Goal: Use online tool/utility: Utilize a website feature to perform a specific function

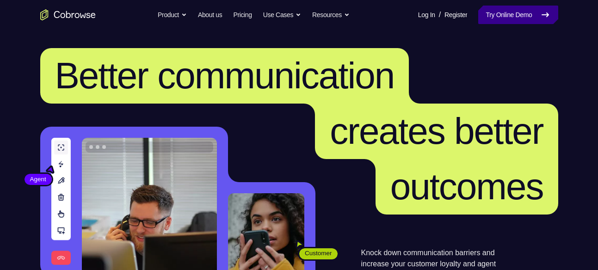
click at [495, 12] on link "Try Online Demo" at bounding box center [519, 15] width 80 height 19
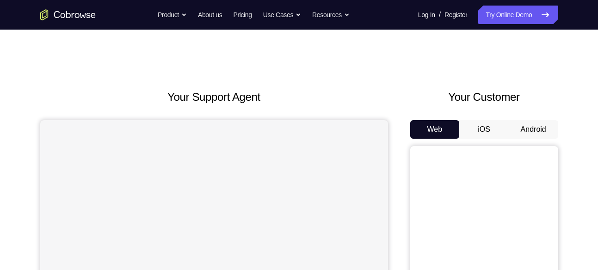
click at [520, 135] on button "Android" at bounding box center [534, 129] width 50 height 19
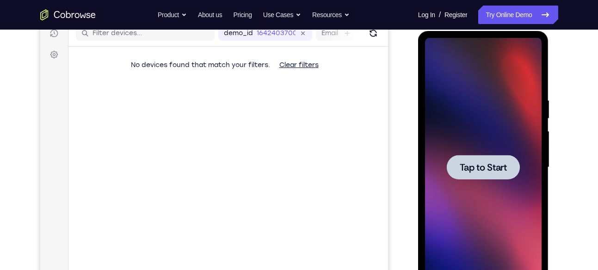
click at [467, 154] on div at bounding box center [483, 167] width 117 height 259
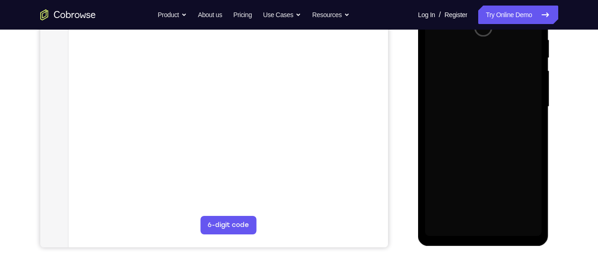
scroll to position [183, 0]
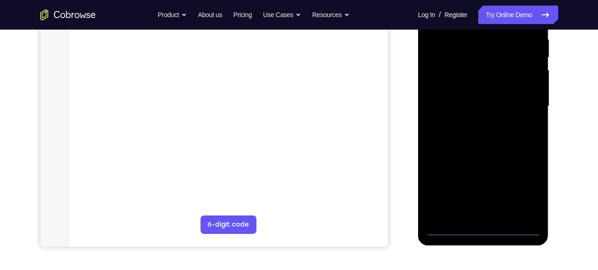
click at [482, 227] on div at bounding box center [483, 106] width 117 height 259
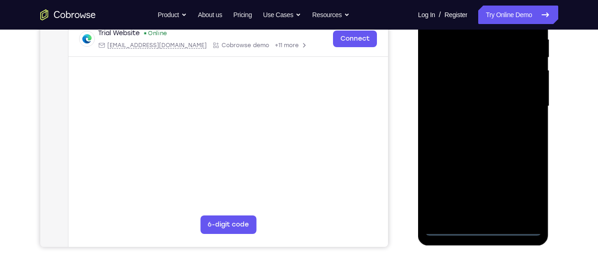
click at [529, 187] on div at bounding box center [483, 106] width 117 height 259
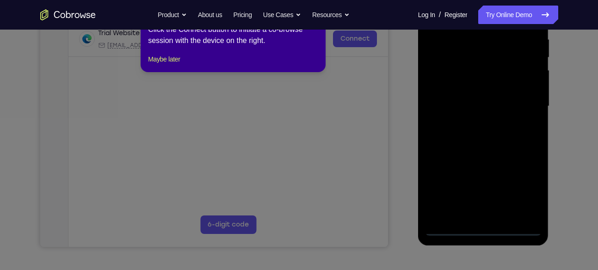
click at [175, 57] on div "1 of 8 × Click the Connect button to initiate a co-browse session with the devi…" at bounding box center [233, 36] width 185 height 72
click at [175, 65] on button "Maybe later" at bounding box center [164, 59] width 32 height 11
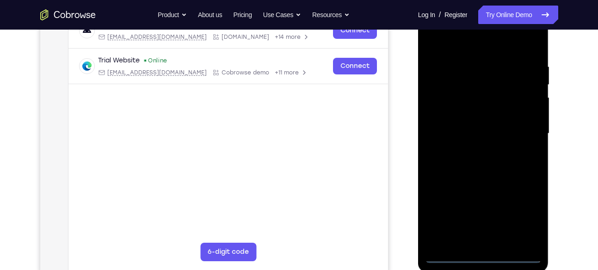
scroll to position [153, 0]
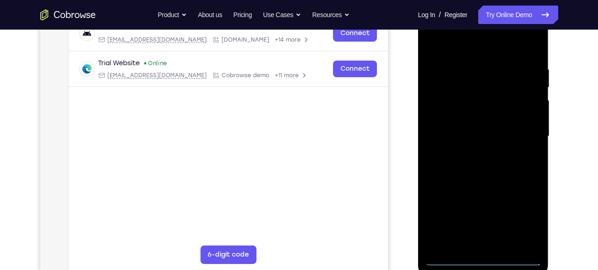
click at [478, 32] on div at bounding box center [483, 136] width 117 height 259
click at [484, 44] on div at bounding box center [483, 136] width 117 height 259
click at [524, 131] on div at bounding box center [483, 136] width 117 height 259
click at [477, 152] on div at bounding box center [483, 136] width 117 height 259
click at [474, 131] on div at bounding box center [483, 136] width 117 height 259
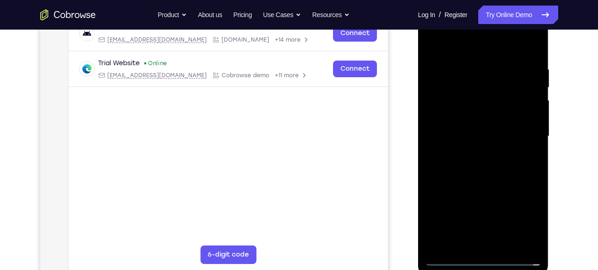
click at [470, 116] on div at bounding box center [483, 136] width 117 height 259
click at [471, 135] on div at bounding box center [483, 136] width 117 height 259
click at [476, 167] on div at bounding box center [483, 136] width 117 height 259
click at [512, 159] on div at bounding box center [483, 136] width 117 height 259
click at [490, 163] on div at bounding box center [483, 136] width 117 height 259
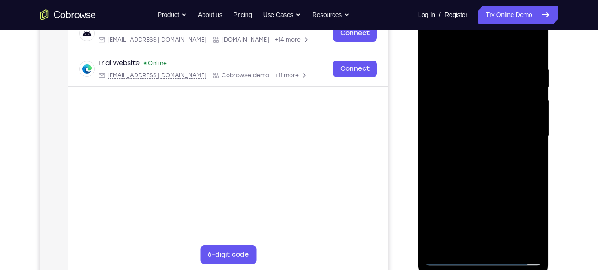
click at [488, 186] on div at bounding box center [483, 136] width 117 height 259
click at [463, 95] on div at bounding box center [483, 136] width 117 height 259
click at [467, 112] on div at bounding box center [483, 136] width 117 height 259
click at [498, 139] on div at bounding box center [483, 136] width 117 height 259
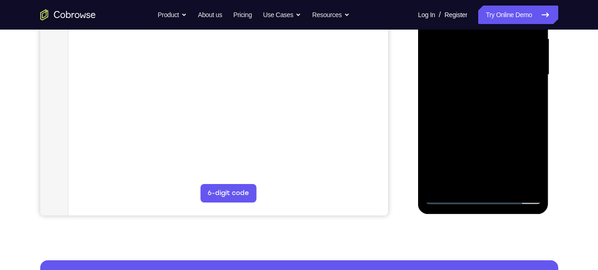
scroll to position [215, 0]
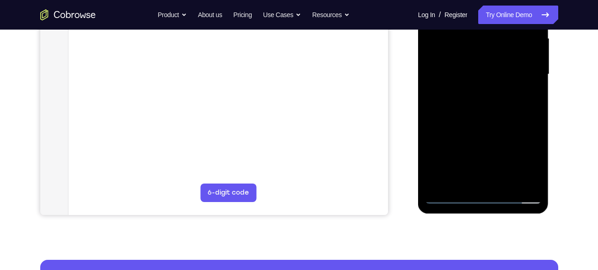
click at [527, 84] on div at bounding box center [483, 74] width 117 height 259
click at [528, 79] on div at bounding box center [483, 74] width 117 height 259
click at [523, 181] on div at bounding box center [483, 74] width 117 height 259
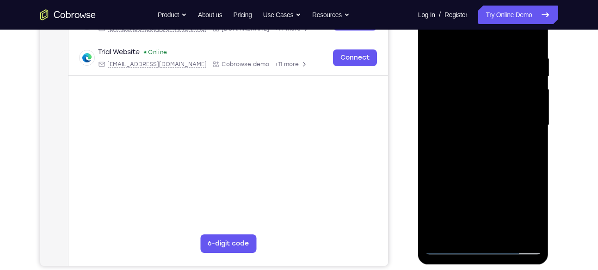
scroll to position [162, 0]
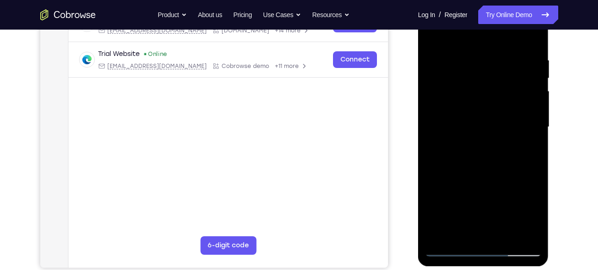
click at [450, 87] on div at bounding box center [483, 127] width 117 height 259
click at [466, 105] on div at bounding box center [483, 127] width 117 height 259
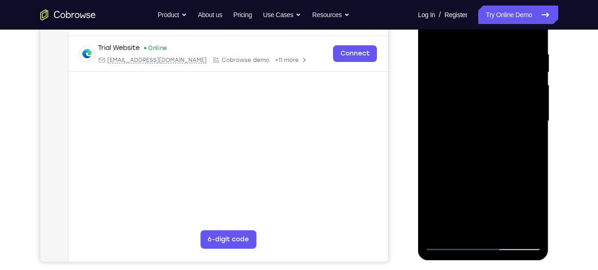
scroll to position [168, 0]
click at [488, 158] on div at bounding box center [483, 121] width 117 height 259
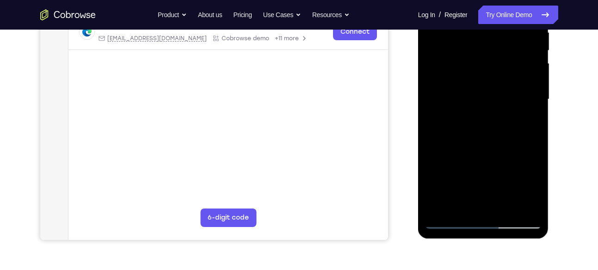
click at [504, 207] on div at bounding box center [483, 99] width 117 height 259
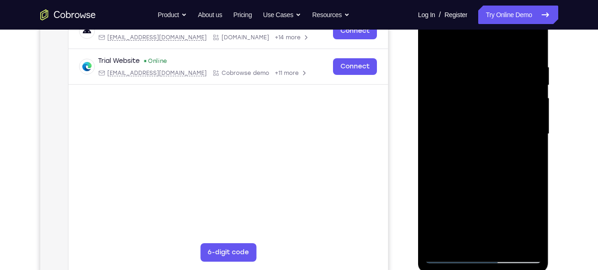
scroll to position [157, 0]
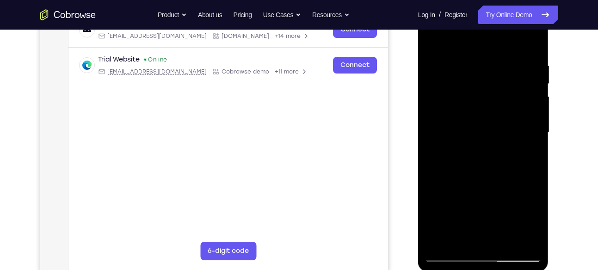
click at [513, 183] on div at bounding box center [483, 132] width 117 height 259
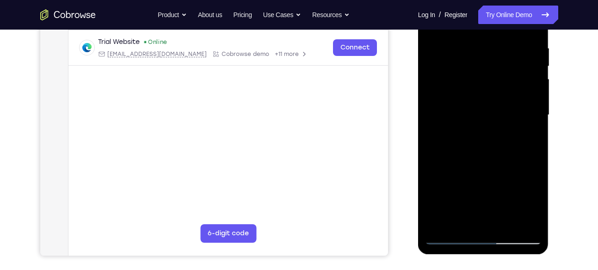
scroll to position [175, 0]
click at [492, 114] on div at bounding box center [483, 114] width 117 height 259
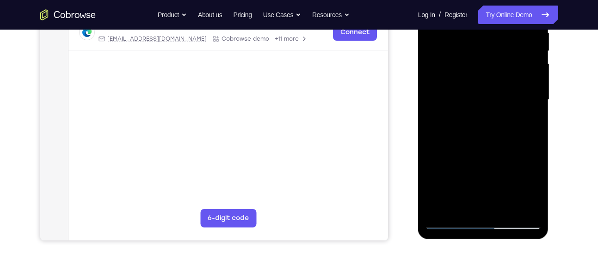
scroll to position [191, 0]
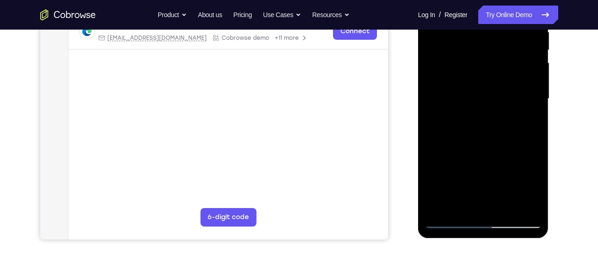
click at [461, 199] on div at bounding box center [483, 98] width 117 height 259
click at [527, 121] on div at bounding box center [483, 98] width 117 height 259
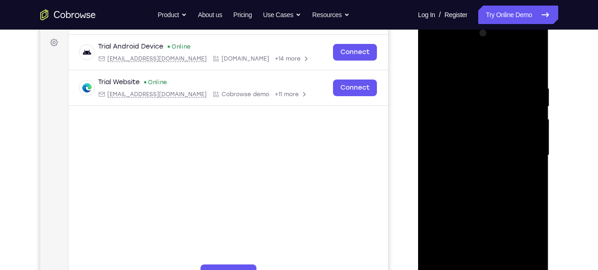
scroll to position [134, 0]
click at [434, 62] on div at bounding box center [483, 155] width 117 height 259
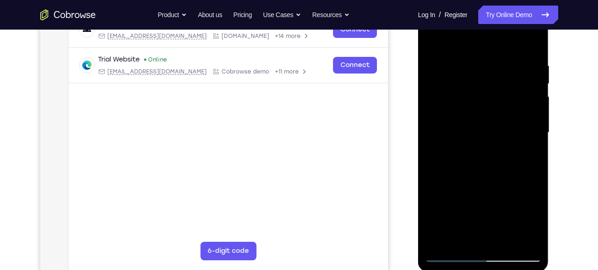
scroll to position [156, 0]
click at [437, 40] on div at bounding box center [483, 133] width 117 height 259
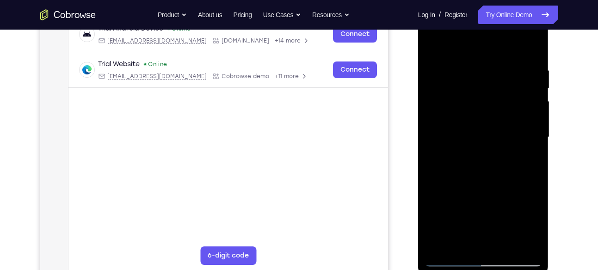
scroll to position [153, 0]
click at [533, 41] on div at bounding box center [483, 136] width 117 height 259
click at [515, 65] on div at bounding box center [483, 136] width 117 height 259
click at [434, 108] on div at bounding box center [483, 136] width 117 height 259
click at [443, 120] on div at bounding box center [483, 136] width 117 height 259
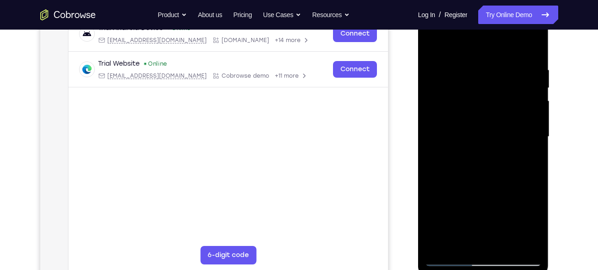
click at [493, 76] on div at bounding box center [483, 136] width 117 height 259
click at [435, 41] on div at bounding box center [483, 136] width 117 height 259
click at [503, 111] on div at bounding box center [483, 136] width 117 height 259
click at [434, 110] on div at bounding box center [483, 136] width 117 height 259
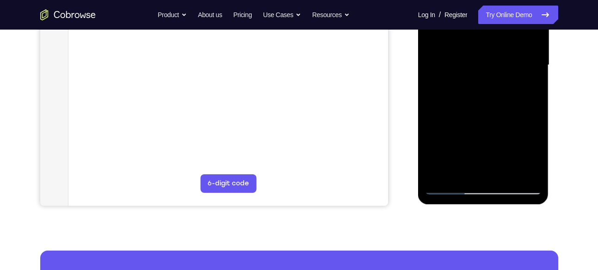
scroll to position [232, 0]
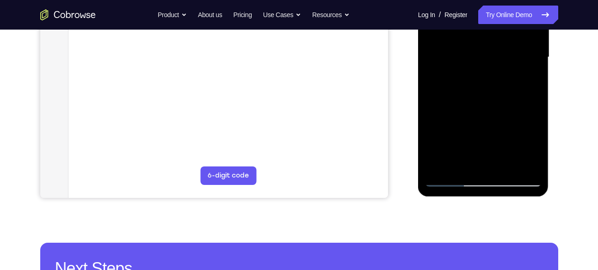
click at [527, 162] on div at bounding box center [483, 57] width 117 height 259
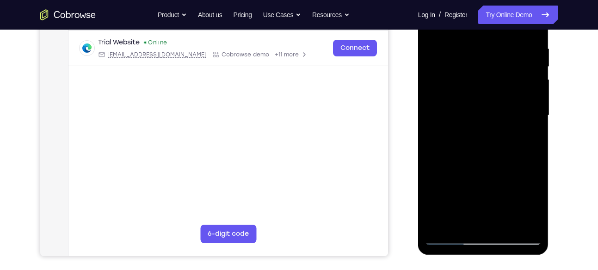
scroll to position [168, 0]
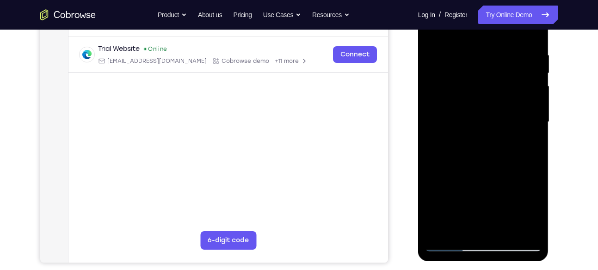
click at [445, 159] on div at bounding box center [483, 122] width 117 height 259
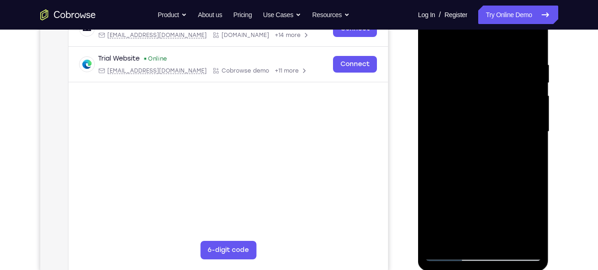
scroll to position [155, 0]
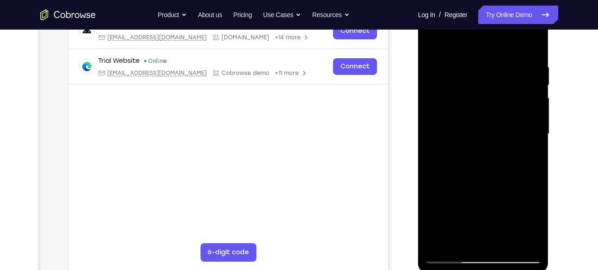
click at [433, 40] on div at bounding box center [483, 134] width 117 height 259
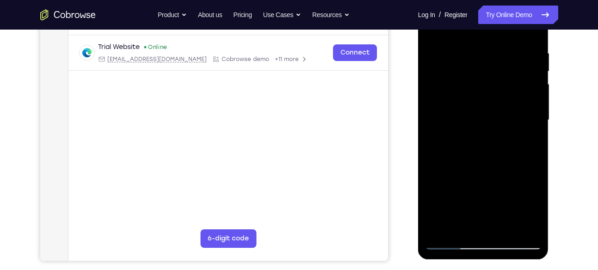
click at [487, 155] on div at bounding box center [483, 120] width 117 height 259
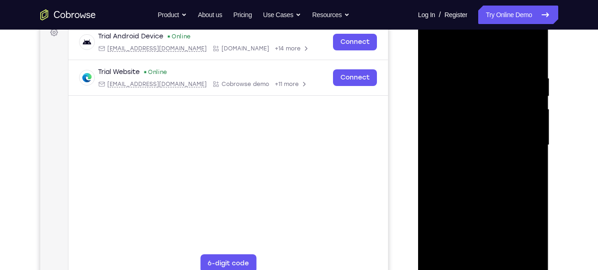
scroll to position [143, 0]
click at [437, 53] on div at bounding box center [483, 146] width 117 height 259
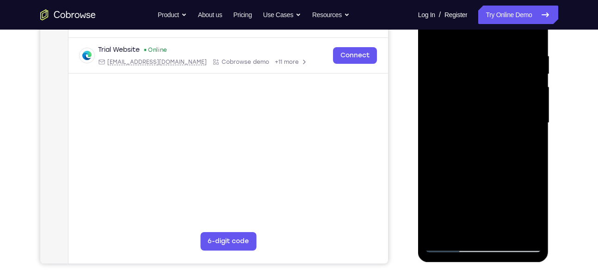
scroll to position [167, 0]
click at [514, 152] on div at bounding box center [483, 122] width 117 height 259
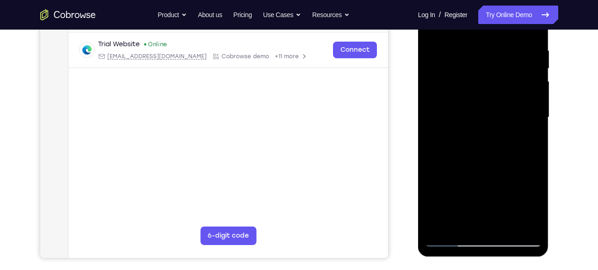
click at [541, 102] on div at bounding box center [483, 117] width 117 height 259
click at [530, 102] on div at bounding box center [483, 117] width 117 height 259
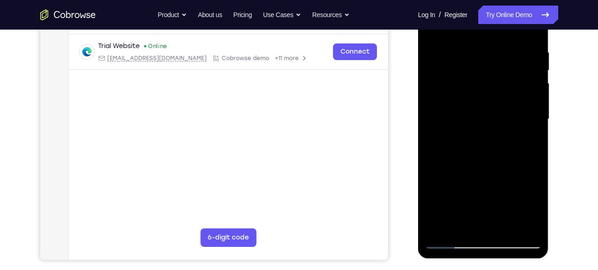
scroll to position [153, 0]
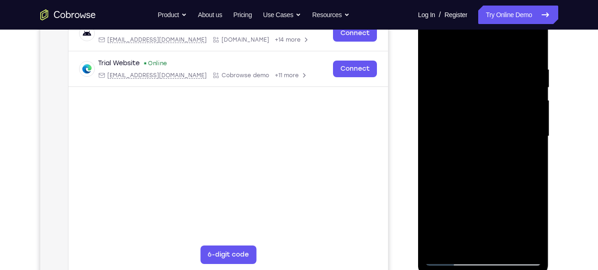
click at [534, 57] on div at bounding box center [483, 136] width 117 height 259
click at [506, 96] on div at bounding box center [483, 136] width 117 height 259
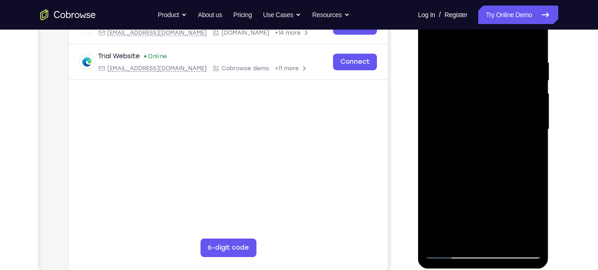
scroll to position [157, 0]
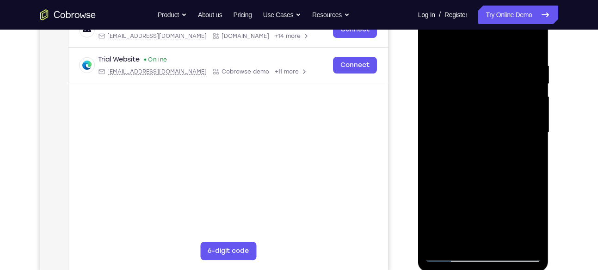
click at [434, 40] on div at bounding box center [483, 132] width 117 height 259
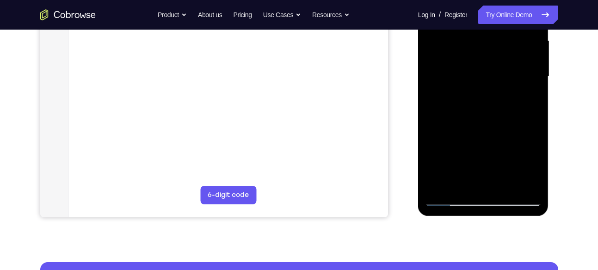
scroll to position [207, 0]
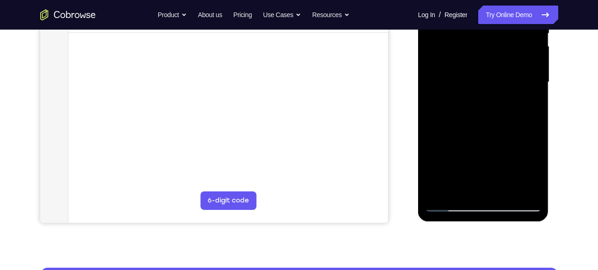
drag, startPoint x: 472, startPoint y: 135, endPoint x: 472, endPoint y: 159, distance: 23.6
click at [472, 159] on div at bounding box center [483, 82] width 117 height 259
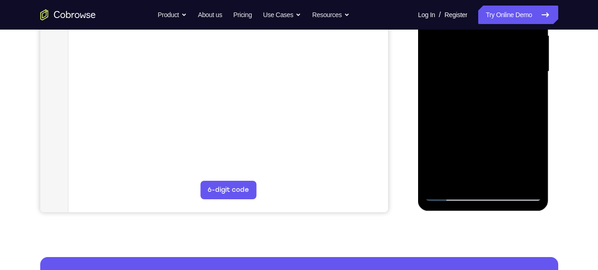
scroll to position [221, 0]
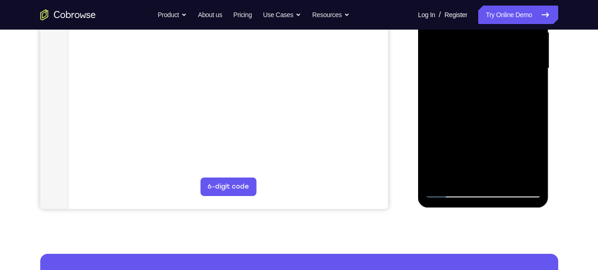
click at [442, 179] on div at bounding box center [483, 68] width 117 height 259
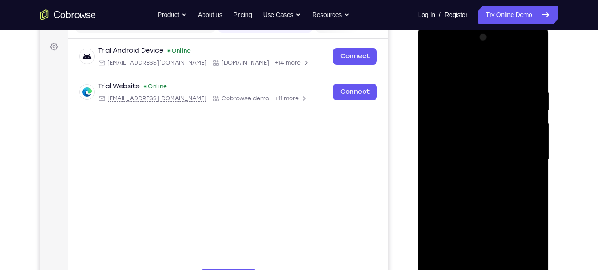
scroll to position [118, 0]
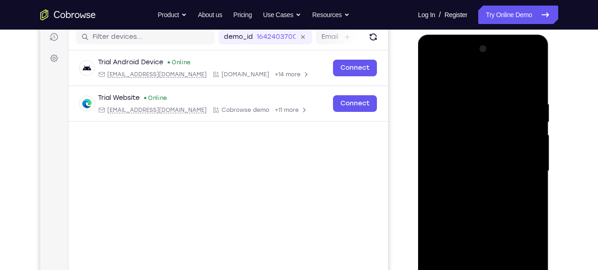
click at [535, 61] on div at bounding box center [483, 171] width 117 height 259
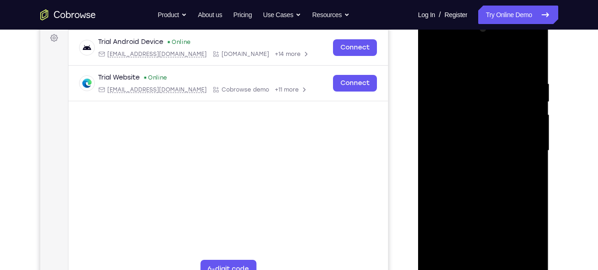
scroll to position [138, 0]
click at [536, 56] on div at bounding box center [483, 151] width 117 height 259
click at [439, 103] on div at bounding box center [483, 151] width 117 height 259
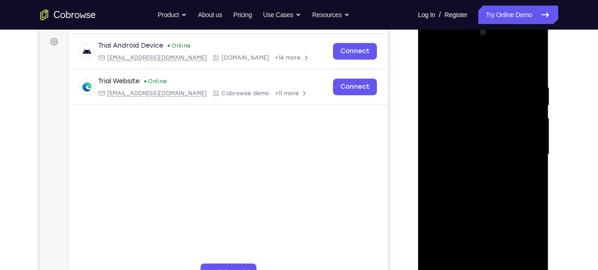
scroll to position [134, 0]
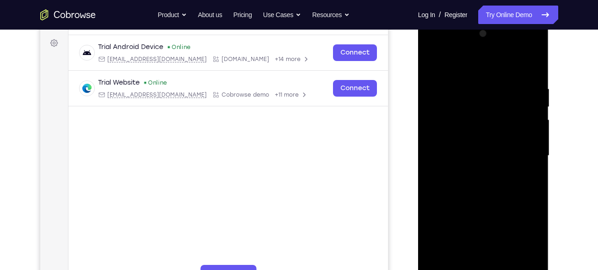
click at [443, 140] on div at bounding box center [483, 155] width 117 height 259
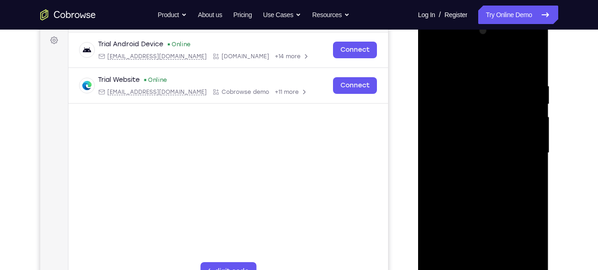
scroll to position [137, 0]
click at [460, 145] on div at bounding box center [483, 152] width 117 height 259
click at [434, 55] on div at bounding box center [483, 152] width 117 height 259
click at [433, 59] on div at bounding box center [483, 154] width 117 height 259
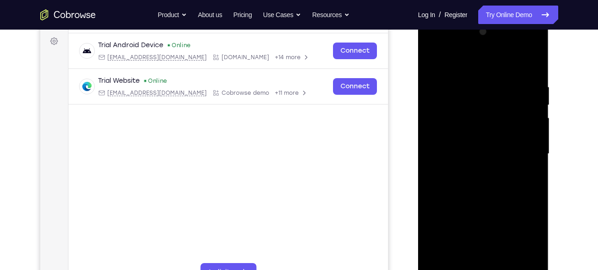
click at [455, 71] on div at bounding box center [483, 154] width 117 height 259
click at [445, 86] on div at bounding box center [483, 154] width 117 height 259
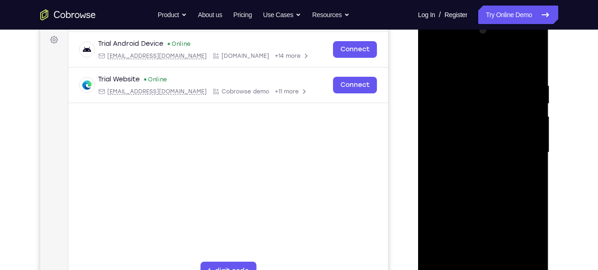
click at [433, 58] on div at bounding box center [483, 152] width 117 height 259
click at [521, 89] on div at bounding box center [483, 152] width 117 height 259
click at [471, 109] on div at bounding box center [483, 152] width 117 height 259
click at [434, 58] on div at bounding box center [483, 152] width 117 height 259
click at [527, 110] on div at bounding box center [483, 152] width 117 height 259
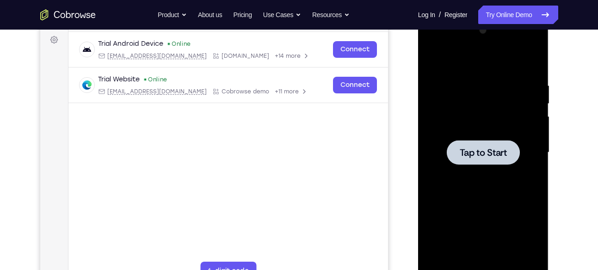
click at [454, 98] on div at bounding box center [483, 152] width 117 height 259
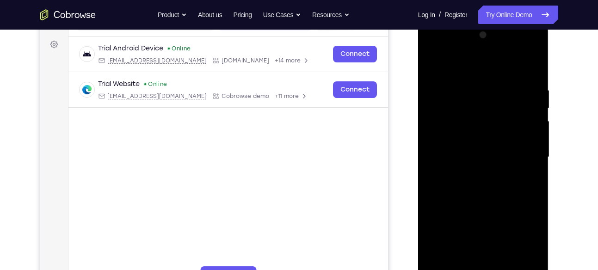
scroll to position [157, 0]
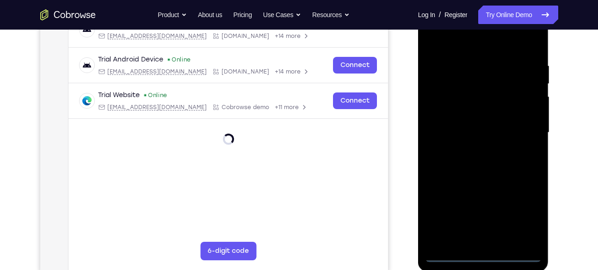
click at [489, 257] on div at bounding box center [483, 132] width 117 height 259
click at [519, 220] on div at bounding box center [483, 132] width 117 height 259
click at [467, 37] on div at bounding box center [483, 132] width 117 height 259
click at [526, 127] on div at bounding box center [483, 132] width 117 height 259
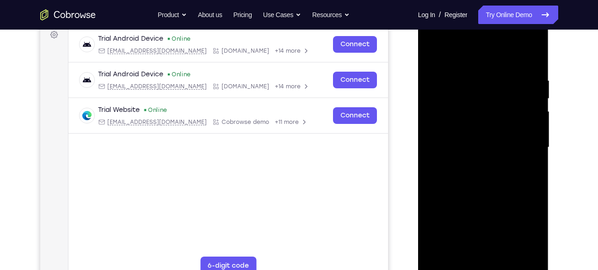
scroll to position [141, 0]
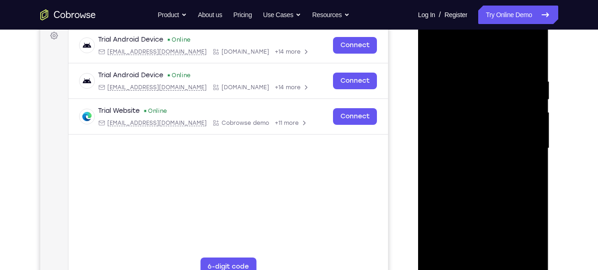
click at [471, 165] on div at bounding box center [483, 148] width 117 height 259
click at [478, 141] on div at bounding box center [483, 148] width 117 height 259
click at [474, 130] on div at bounding box center [483, 148] width 117 height 259
click at [475, 147] on div at bounding box center [483, 148] width 117 height 259
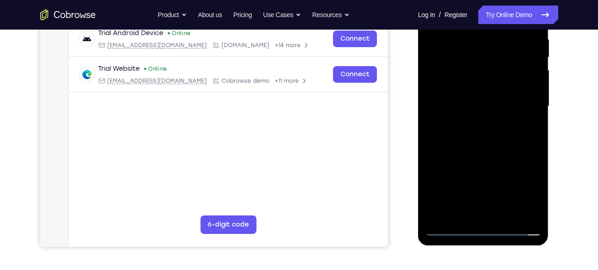
scroll to position [184, 0]
click at [466, 127] on div at bounding box center [483, 105] width 117 height 259
click at [485, 149] on div at bounding box center [483, 105] width 117 height 259
click at [476, 66] on div at bounding box center [483, 105] width 117 height 259
click at [476, 79] on div at bounding box center [483, 105] width 117 height 259
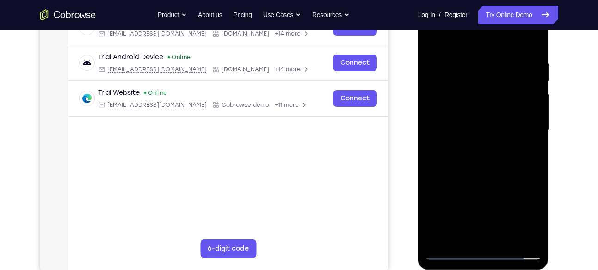
scroll to position [159, 0]
click at [532, 132] on div at bounding box center [483, 130] width 117 height 259
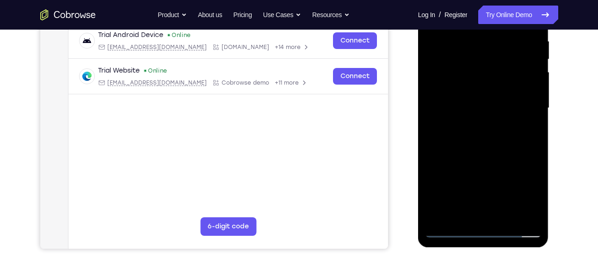
scroll to position [189, 0]
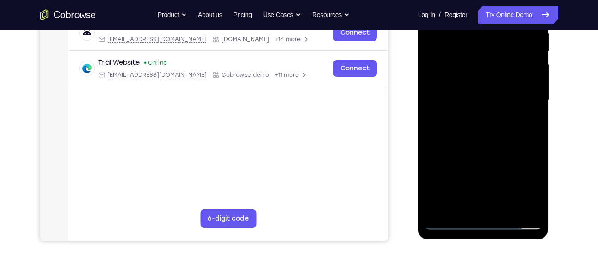
click at [525, 210] on div at bounding box center [483, 100] width 117 height 259
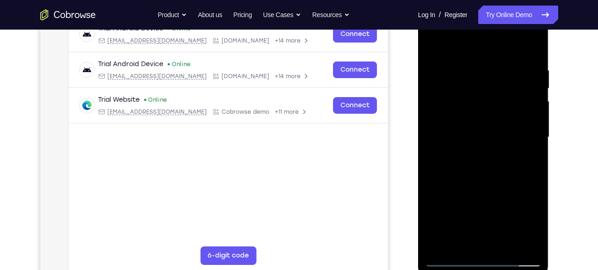
scroll to position [144, 0]
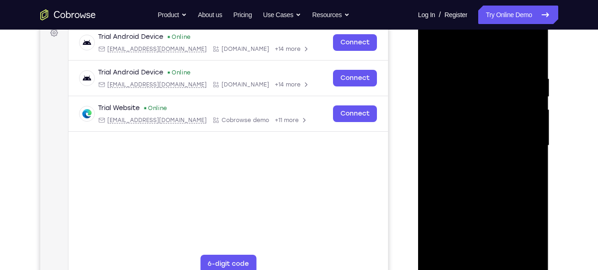
click at [469, 104] on div at bounding box center [483, 145] width 117 height 259
click at [468, 124] on div at bounding box center [483, 145] width 117 height 259
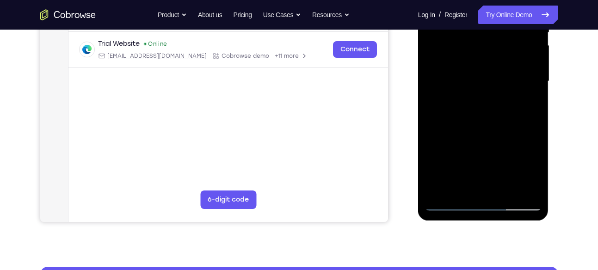
scroll to position [209, 0]
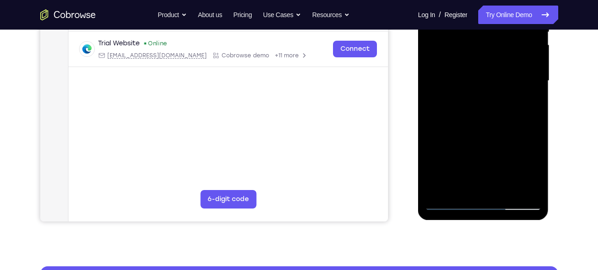
click at [482, 114] on div at bounding box center [483, 80] width 117 height 259
click at [530, 188] on div at bounding box center [483, 80] width 117 height 259
click at [537, 178] on div at bounding box center [483, 80] width 117 height 259
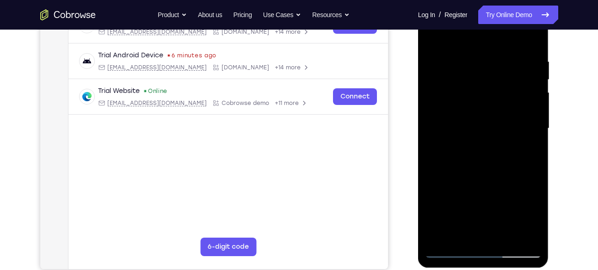
scroll to position [161, 0]
click at [534, 35] on div at bounding box center [483, 129] width 117 height 259
click at [524, 54] on div at bounding box center [483, 129] width 117 height 259
click at [471, 46] on div at bounding box center [483, 129] width 117 height 259
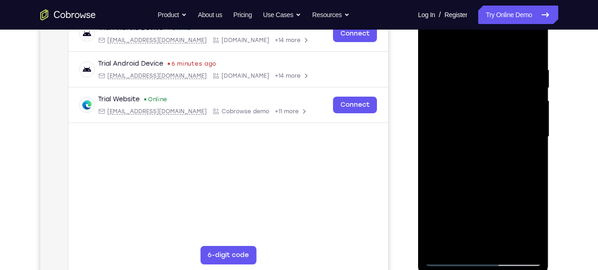
scroll to position [152, 0]
drag, startPoint x: 521, startPoint y: 149, endPoint x: 522, endPoint y: 47, distance: 102.3
click at [522, 47] on div at bounding box center [483, 137] width 117 height 259
drag, startPoint x: 521, startPoint y: 97, endPoint x: 535, endPoint y: 202, distance: 106.4
click at [535, 202] on div at bounding box center [483, 137] width 117 height 259
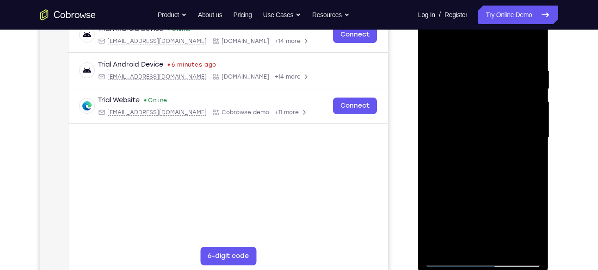
click at [523, 200] on div at bounding box center [483, 137] width 117 height 259
click at [432, 44] on div at bounding box center [483, 137] width 117 height 259
click at [468, 75] on div at bounding box center [483, 137] width 117 height 259
click at [434, 44] on div at bounding box center [483, 137] width 117 height 259
click at [500, 60] on div at bounding box center [483, 137] width 117 height 259
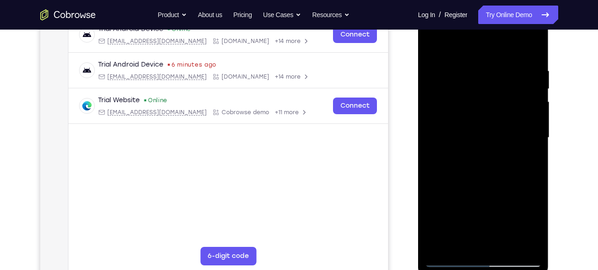
click at [466, 80] on div at bounding box center [483, 137] width 117 height 259
click at [478, 74] on div at bounding box center [483, 137] width 117 height 259
click at [437, 44] on div at bounding box center [483, 137] width 117 height 259
click at [497, 61] on div at bounding box center [483, 137] width 117 height 259
click at [453, 60] on div at bounding box center [483, 137] width 117 height 259
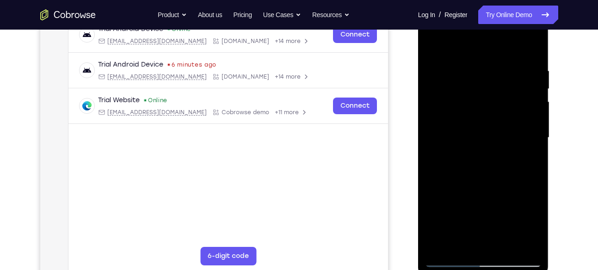
click at [434, 44] on div at bounding box center [483, 137] width 117 height 259
click at [473, 183] on div at bounding box center [483, 137] width 117 height 259
click at [441, 187] on div at bounding box center [483, 137] width 117 height 259
click at [434, 44] on div at bounding box center [483, 137] width 117 height 259
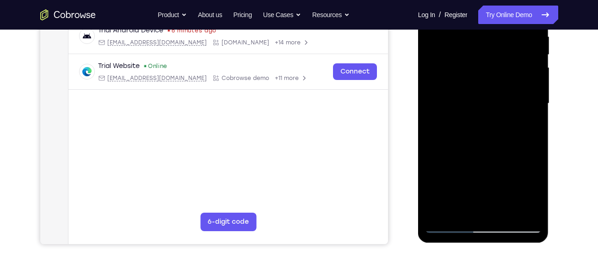
scroll to position [186, 0]
click at [446, 195] on div at bounding box center [483, 103] width 117 height 259
click at [442, 78] on div at bounding box center [483, 103] width 117 height 259
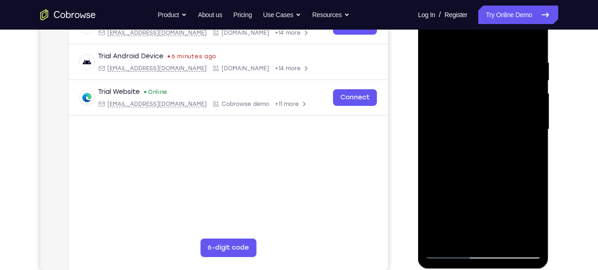
click at [433, 35] on div at bounding box center [483, 129] width 117 height 259
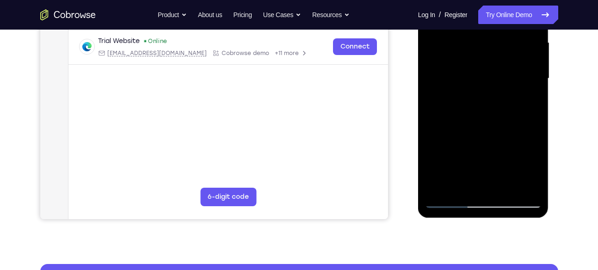
scroll to position [213, 0]
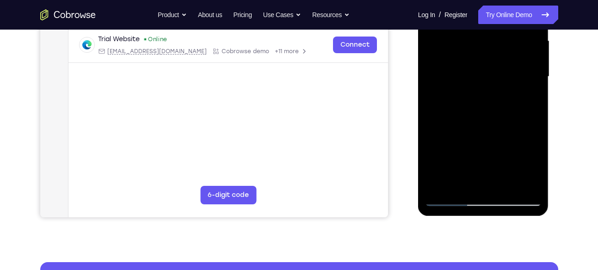
click at [509, 187] on div at bounding box center [483, 76] width 117 height 259
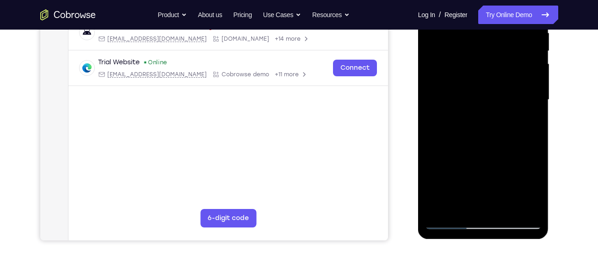
scroll to position [189, 0]
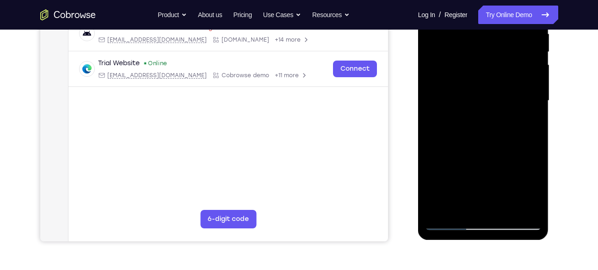
click at [513, 148] on div at bounding box center [483, 100] width 117 height 259
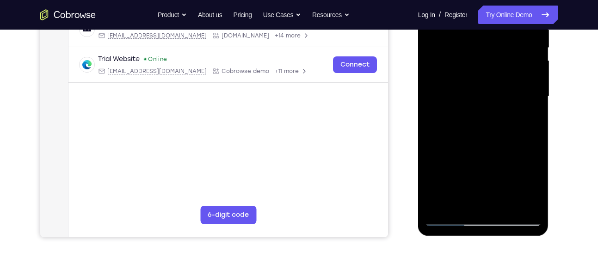
drag, startPoint x: 497, startPoint y: 166, endPoint x: 506, endPoint y: 67, distance: 99.0
click at [506, 67] on div at bounding box center [483, 96] width 117 height 259
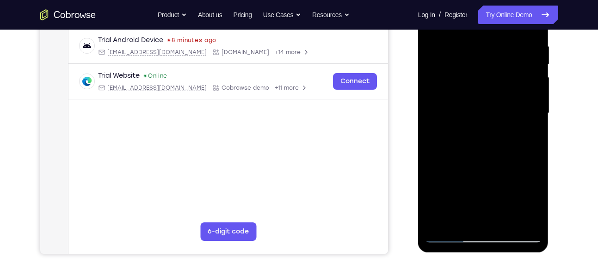
scroll to position [175, 0]
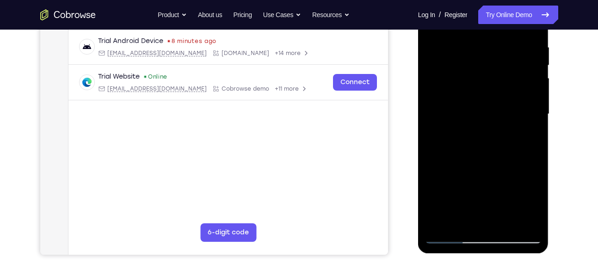
drag, startPoint x: 472, startPoint y: 85, endPoint x: 480, endPoint y: 145, distance: 60.8
click at [480, 145] on div at bounding box center [483, 114] width 117 height 259
drag, startPoint x: 472, startPoint y: 109, endPoint x: 476, endPoint y: 211, distance: 101.4
click at [476, 211] on div at bounding box center [483, 114] width 117 height 259
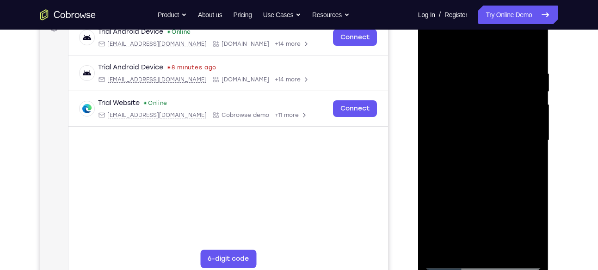
scroll to position [149, 0]
click at [433, 48] on div at bounding box center [483, 141] width 117 height 259
click at [532, 44] on div at bounding box center [483, 141] width 117 height 259
click at [437, 125] on div at bounding box center [483, 141] width 117 height 259
click at [453, 124] on div at bounding box center [483, 141] width 117 height 259
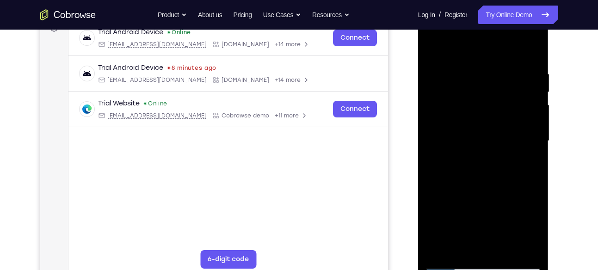
click at [513, 158] on div at bounding box center [483, 141] width 117 height 259
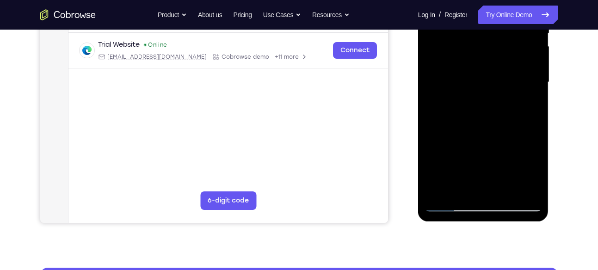
scroll to position [208, 0]
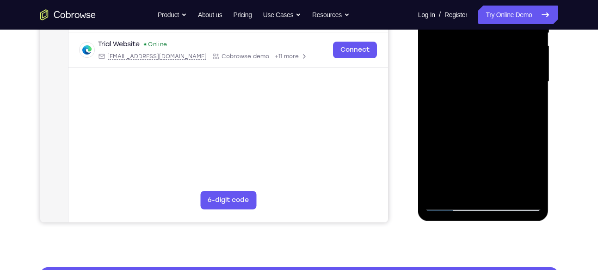
click at [482, 96] on div at bounding box center [483, 81] width 117 height 259
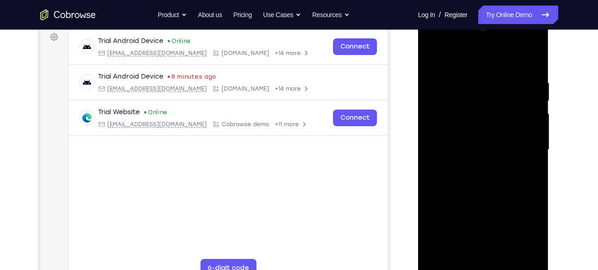
scroll to position [140, 0]
click at [435, 57] on div at bounding box center [483, 149] width 117 height 259
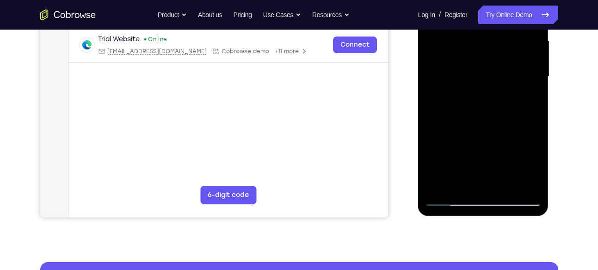
scroll to position [220, 0]
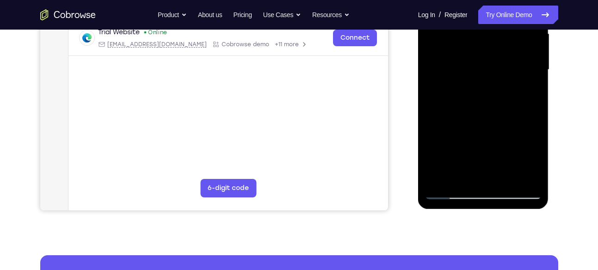
click at [466, 178] on div at bounding box center [483, 69] width 117 height 259
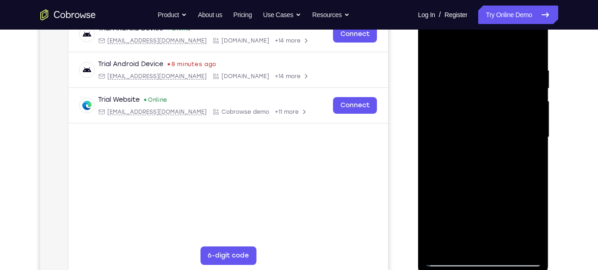
scroll to position [152, 0]
drag, startPoint x: 521, startPoint y: 96, endPoint x: 528, endPoint y: 144, distance: 48.7
click at [528, 144] on div at bounding box center [483, 137] width 117 height 259
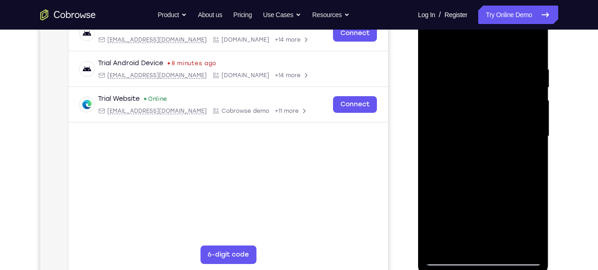
drag, startPoint x: 525, startPoint y: 155, endPoint x: 523, endPoint y: 56, distance: 98.6
click at [523, 56] on div at bounding box center [483, 136] width 117 height 259
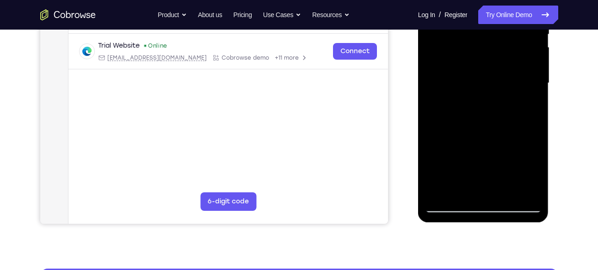
scroll to position [207, 0]
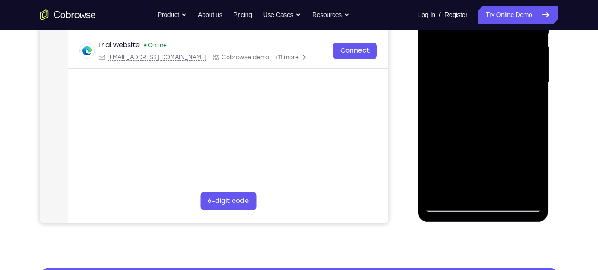
click at [443, 193] on div at bounding box center [483, 82] width 117 height 259
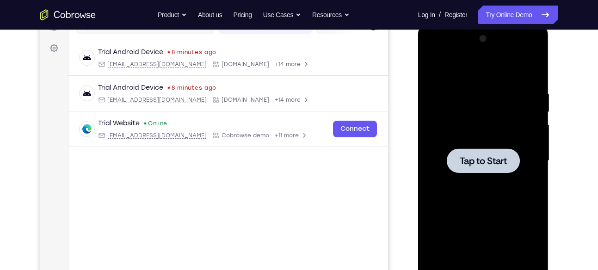
scroll to position [131, 0]
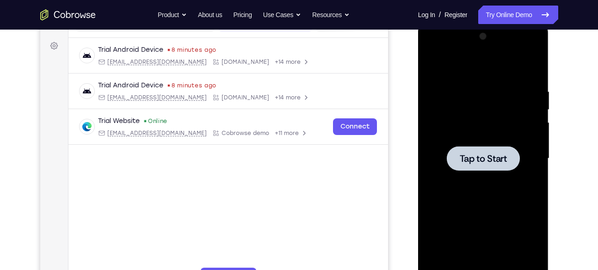
click at [488, 162] on span "Tap to Start" at bounding box center [483, 158] width 47 height 9
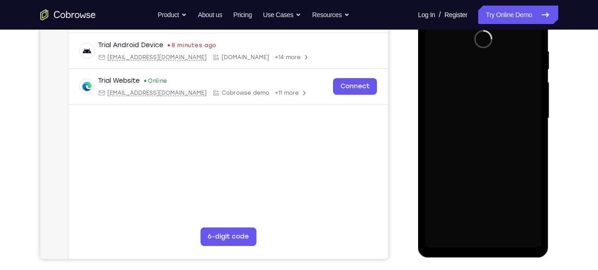
scroll to position [174, 0]
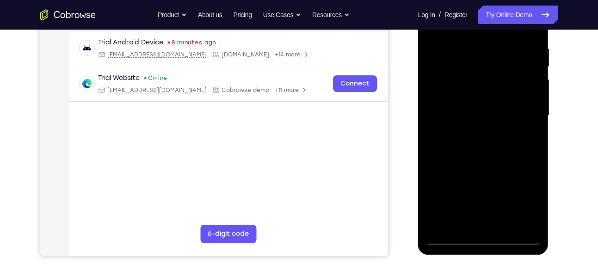
click at [490, 232] on div at bounding box center [483, 115] width 117 height 259
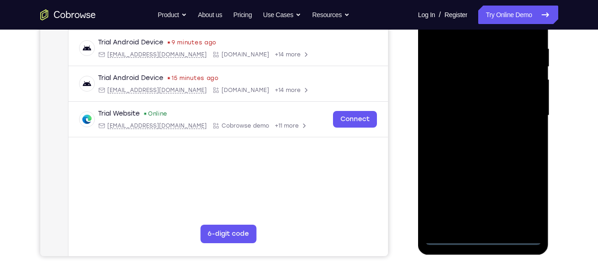
click at [485, 237] on div at bounding box center [483, 115] width 117 height 259
click at [523, 192] on div at bounding box center [483, 115] width 117 height 259
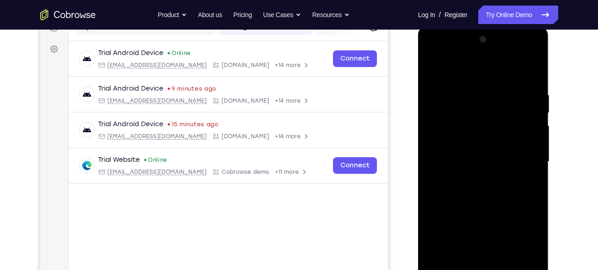
click at [472, 74] on div at bounding box center [483, 161] width 117 height 259
click at [528, 155] on div at bounding box center [483, 161] width 117 height 259
click at [470, 178] on div at bounding box center [483, 161] width 117 height 259
click at [505, 162] on div at bounding box center [483, 161] width 117 height 259
click at [466, 124] on div at bounding box center [483, 161] width 117 height 259
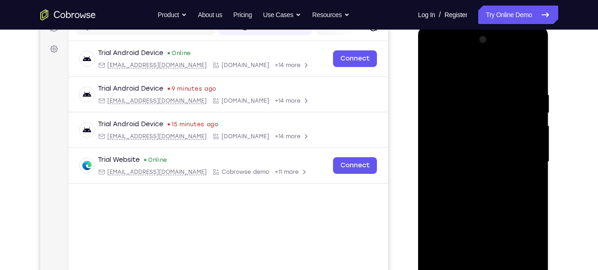
click at [459, 138] on div at bounding box center [483, 161] width 117 height 259
click at [462, 160] on div at bounding box center [483, 161] width 117 height 259
click at [475, 186] on div at bounding box center [483, 161] width 117 height 259
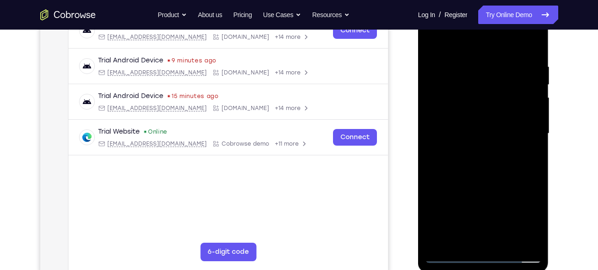
click at [483, 180] on div at bounding box center [483, 133] width 117 height 259
click at [472, 87] on div at bounding box center [483, 133] width 117 height 259
click at [472, 111] on div at bounding box center [483, 133] width 117 height 259
click at [527, 137] on div at bounding box center [483, 133] width 117 height 259
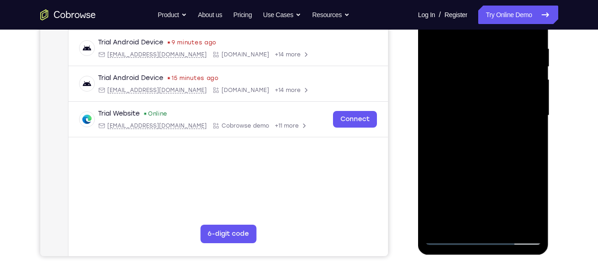
scroll to position [177, 0]
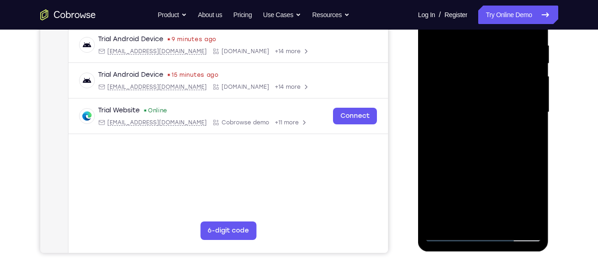
click at [519, 219] on div at bounding box center [483, 112] width 117 height 259
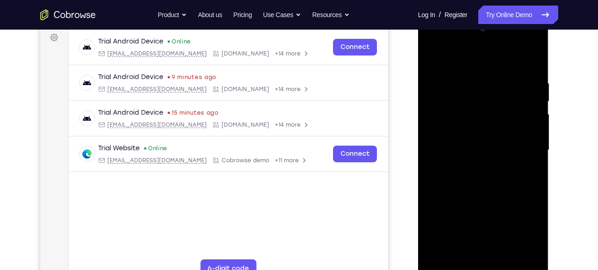
scroll to position [137, 0]
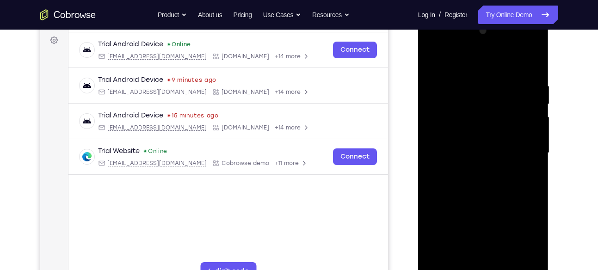
click at [461, 118] on div at bounding box center [483, 153] width 117 height 259
click at [464, 135] on div at bounding box center [483, 153] width 117 height 259
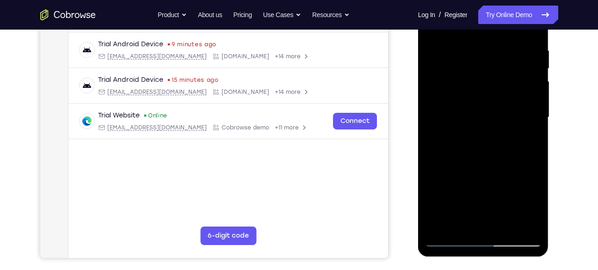
scroll to position [174, 0]
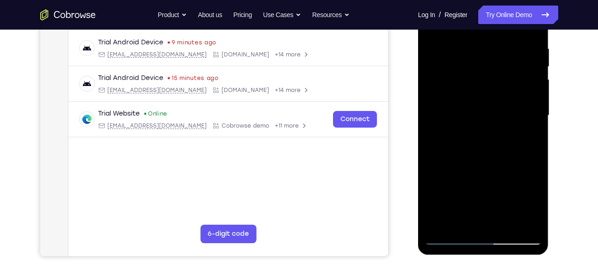
click at [491, 150] on div at bounding box center [483, 115] width 117 height 259
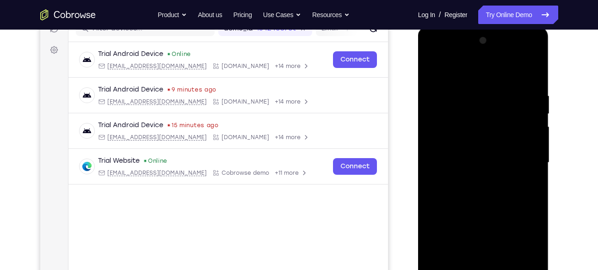
scroll to position [126, 0]
click at [533, 70] on div at bounding box center [483, 163] width 117 height 259
click at [452, 128] on div at bounding box center [483, 163] width 117 height 259
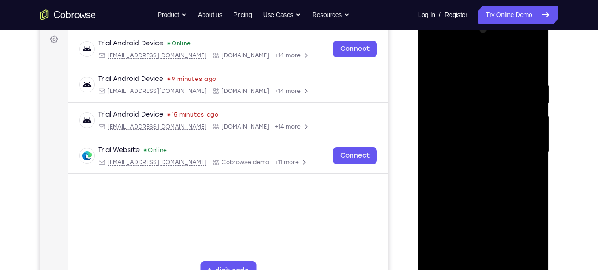
scroll to position [138, 0]
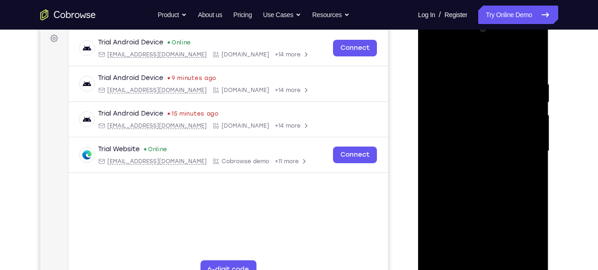
click at [473, 144] on div at bounding box center [483, 151] width 117 height 259
click at [464, 126] on div at bounding box center [483, 151] width 117 height 259
click at [480, 89] on div at bounding box center [483, 151] width 117 height 259
click at [486, 128] on div at bounding box center [483, 151] width 117 height 259
click at [485, 139] on div at bounding box center [483, 151] width 117 height 259
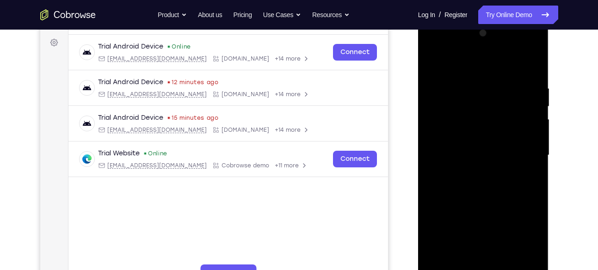
scroll to position [125, 0]
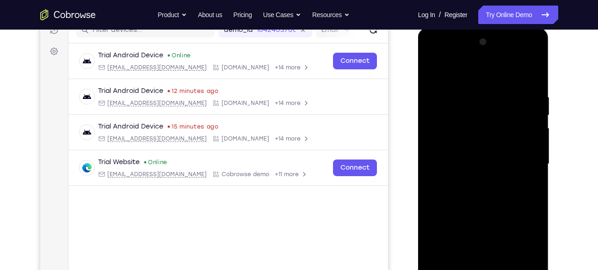
click at [487, 105] on div at bounding box center [483, 164] width 117 height 259
click at [487, 106] on div at bounding box center [483, 164] width 117 height 259
click at [496, 110] on div at bounding box center [483, 164] width 117 height 259
click at [503, 106] on div at bounding box center [483, 164] width 117 height 259
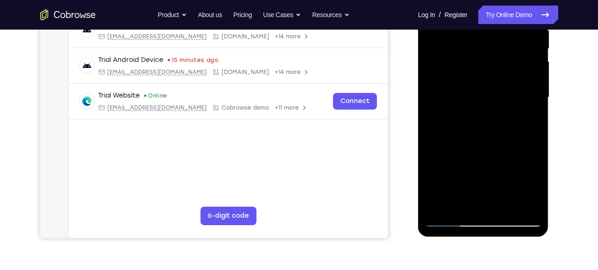
scroll to position [193, 0]
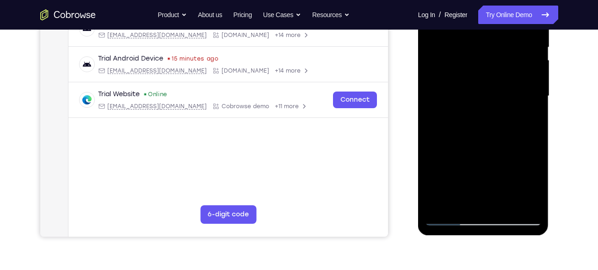
click at [527, 121] on div at bounding box center [483, 96] width 117 height 259
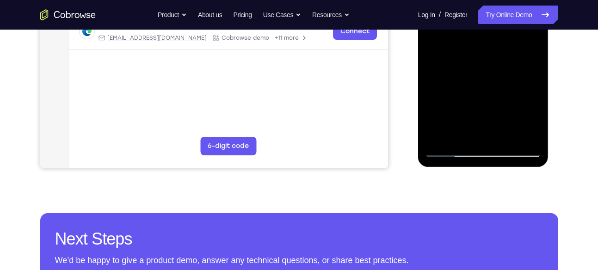
scroll to position [249, 0]
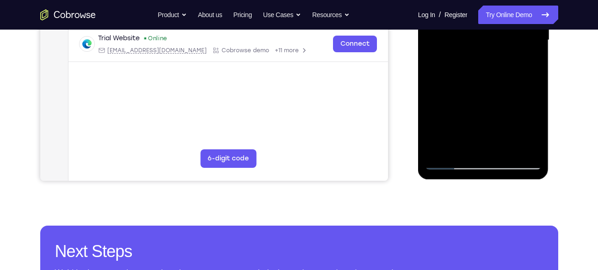
click at [457, 120] on div at bounding box center [483, 40] width 117 height 259
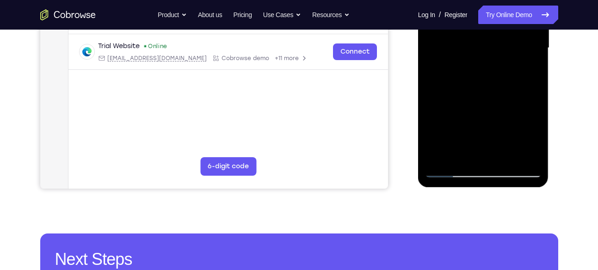
scroll to position [242, 0]
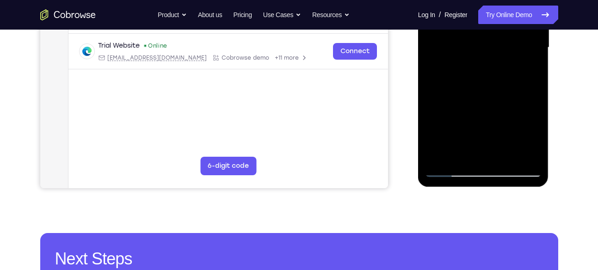
click at [501, 126] on div at bounding box center [483, 47] width 117 height 259
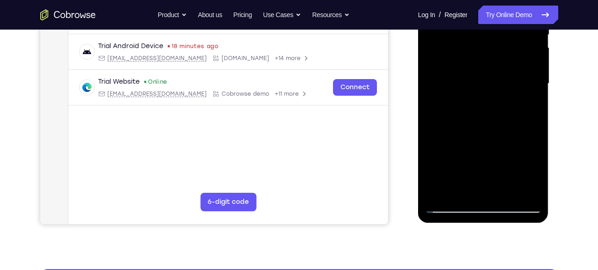
scroll to position [207, 0]
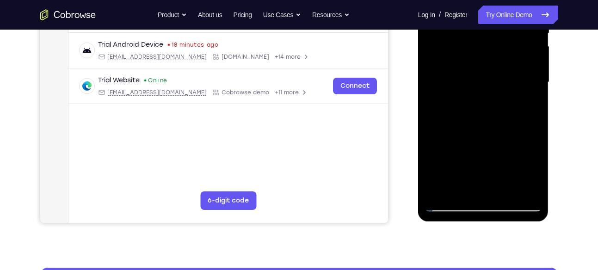
click at [516, 77] on div at bounding box center [483, 82] width 117 height 259
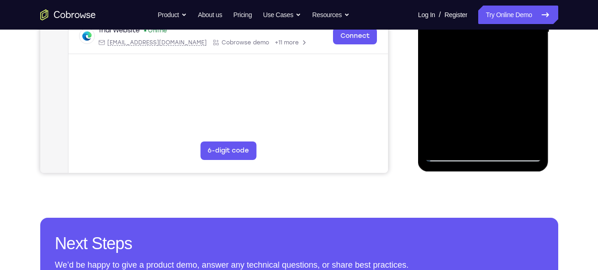
scroll to position [258, 0]
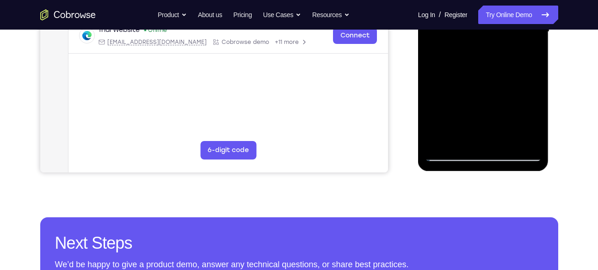
click at [456, 152] on div at bounding box center [483, 31] width 117 height 259
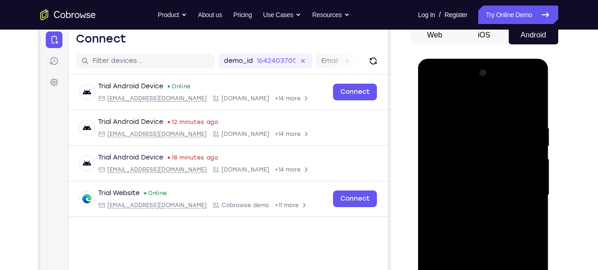
scroll to position [92, 0]
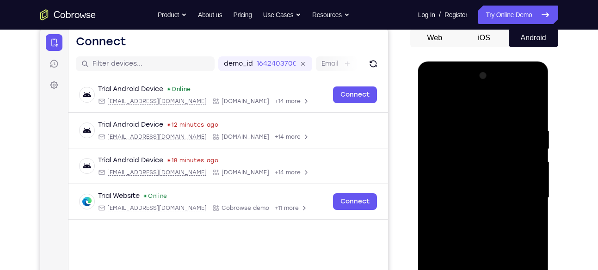
click at [522, 89] on div at bounding box center [483, 197] width 117 height 259
click at [534, 124] on div at bounding box center [483, 197] width 117 height 259
click at [485, 108] on div at bounding box center [483, 197] width 117 height 259
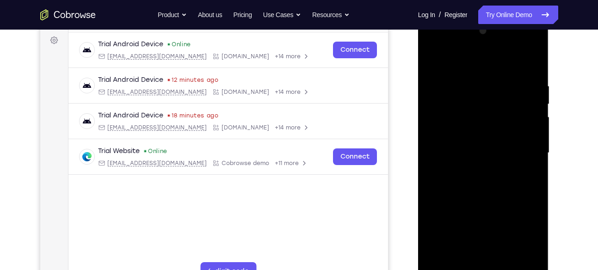
scroll to position [138, 0]
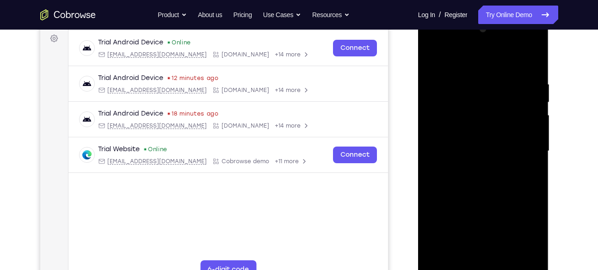
click at [447, 111] on div at bounding box center [483, 151] width 117 height 259
click at [435, 53] on div at bounding box center [483, 151] width 117 height 259
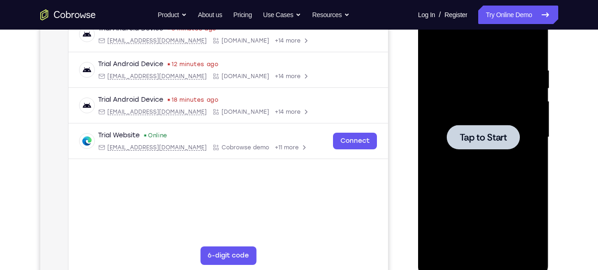
scroll to position [152, 0]
click at [470, 110] on div at bounding box center [483, 137] width 117 height 259
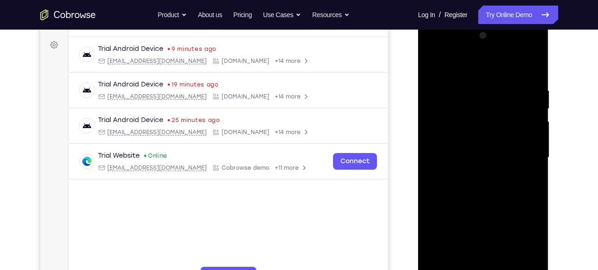
scroll to position [131, 0]
click at [490, 47] on div at bounding box center [483, 158] width 117 height 259
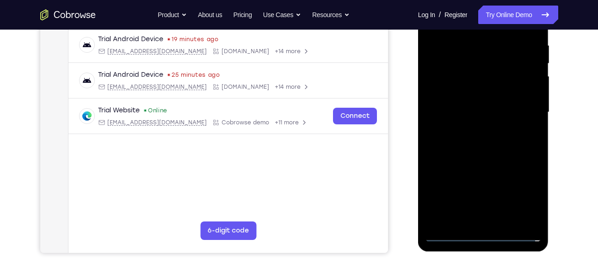
scroll to position [178, 0]
drag, startPoint x: 523, startPoint y: 167, endPoint x: 525, endPoint y: 10, distance: 156.4
click at [525, 10] on div at bounding box center [483, 111] width 117 height 259
click at [507, 167] on div at bounding box center [483, 111] width 117 height 259
click at [455, 78] on div at bounding box center [483, 111] width 117 height 259
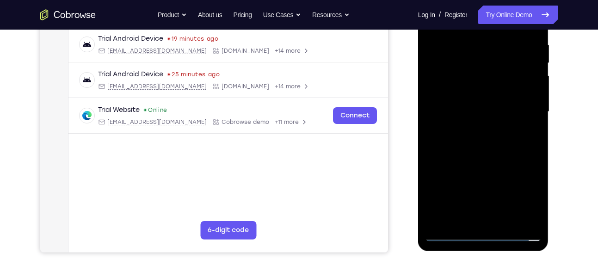
click at [485, 197] on div at bounding box center [483, 111] width 117 height 259
click at [477, 129] on div at bounding box center [483, 111] width 117 height 259
click at [479, 106] on div at bounding box center [483, 111] width 117 height 259
click at [475, 86] on div at bounding box center [483, 111] width 117 height 259
click at [480, 107] on div at bounding box center [483, 111] width 117 height 259
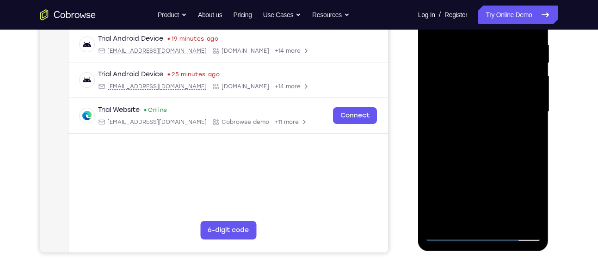
click at [500, 143] on div at bounding box center [483, 111] width 117 height 259
click at [491, 138] on div at bounding box center [483, 111] width 117 height 259
click at [491, 154] on div at bounding box center [483, 111] width 117 height 259
click at [469, 73] on div at bounding box center [483, 111] width 117 height 259
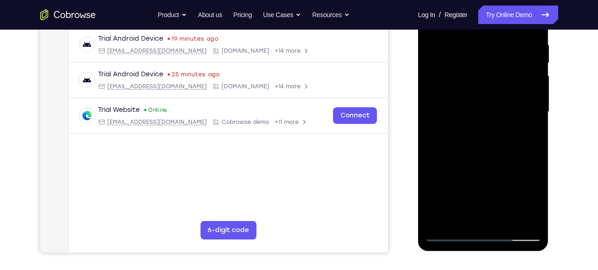
click at [468, 83] on div at bounding box center [483, 111] width 117 height 259
click at [529, 115] on div at bounding box center [483, 111] width 117 height 259
click at [518, 220] on div at bounding box center [483, 111] width 117 height 259
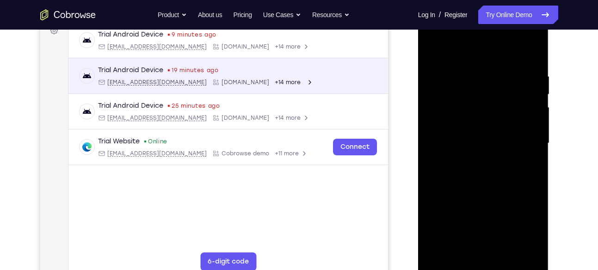
scroll to position [145, 0]
